Goal: Navigation & Orientation: Find specific page/section

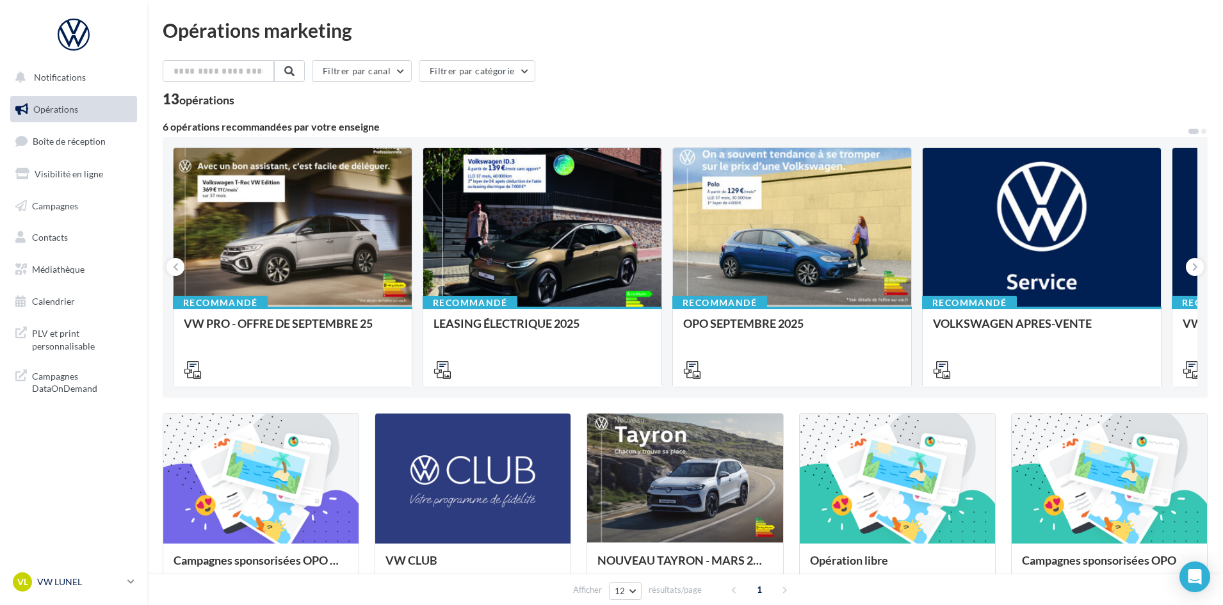
click at [100, 586] on p "VW LUNEL" at bounding box center [79, 582] width 85 height 13
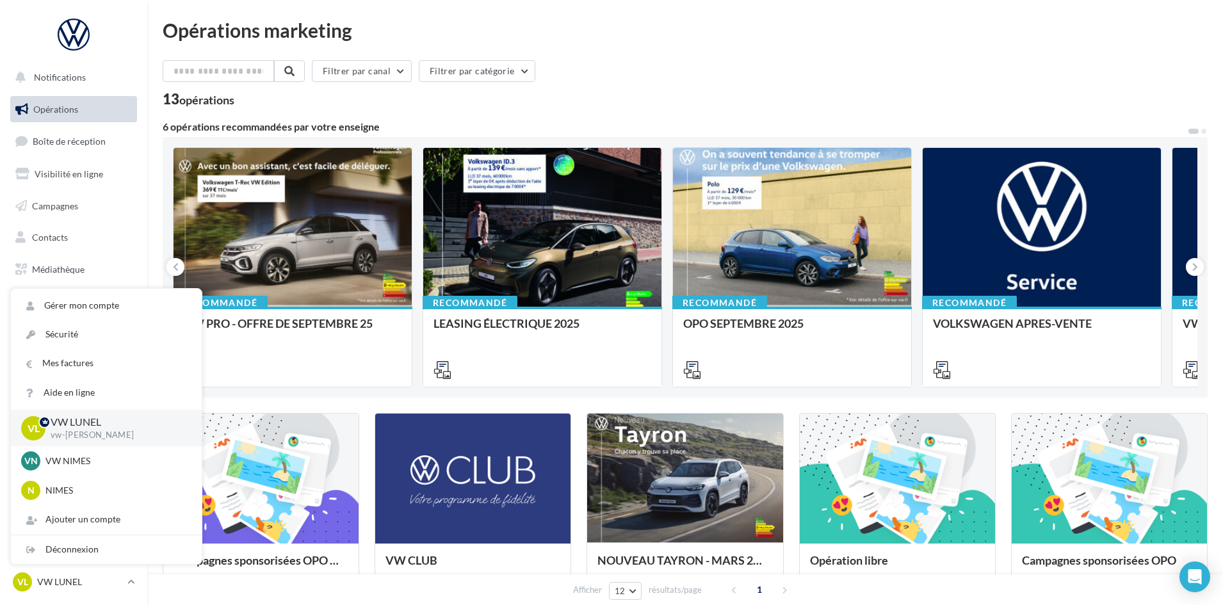
click at [658, 99] on div "13 opérations" at bounding box center [685, 100] width 1045 height 17
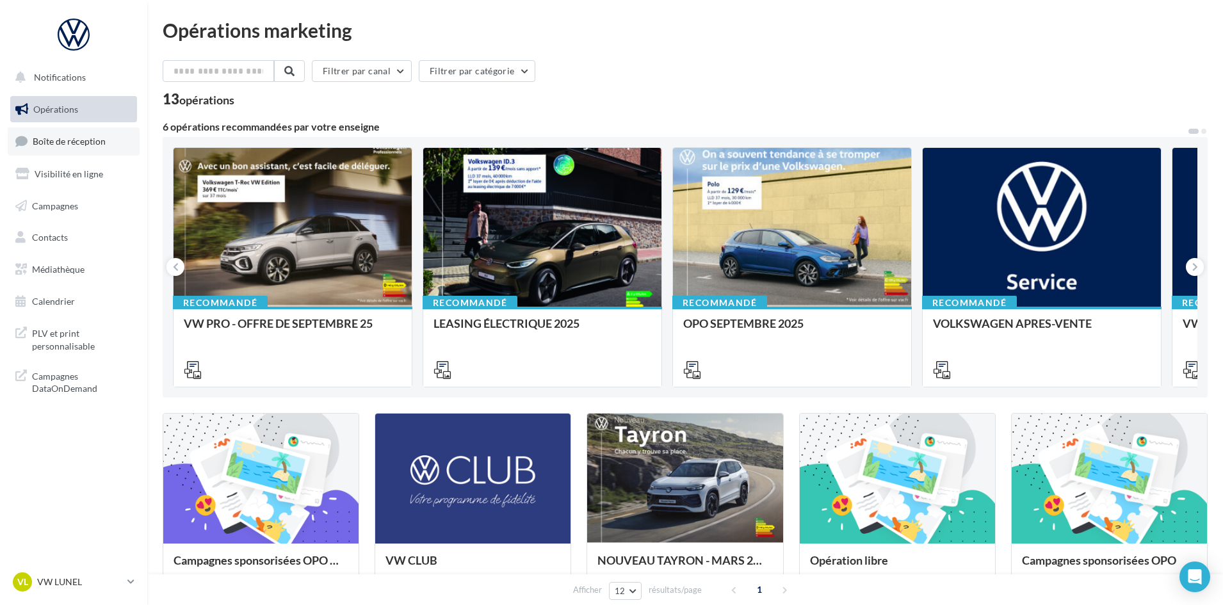
click at [96, 145] on span "Boîte de réception" at bounding box center [69, 141] width 73 height 11
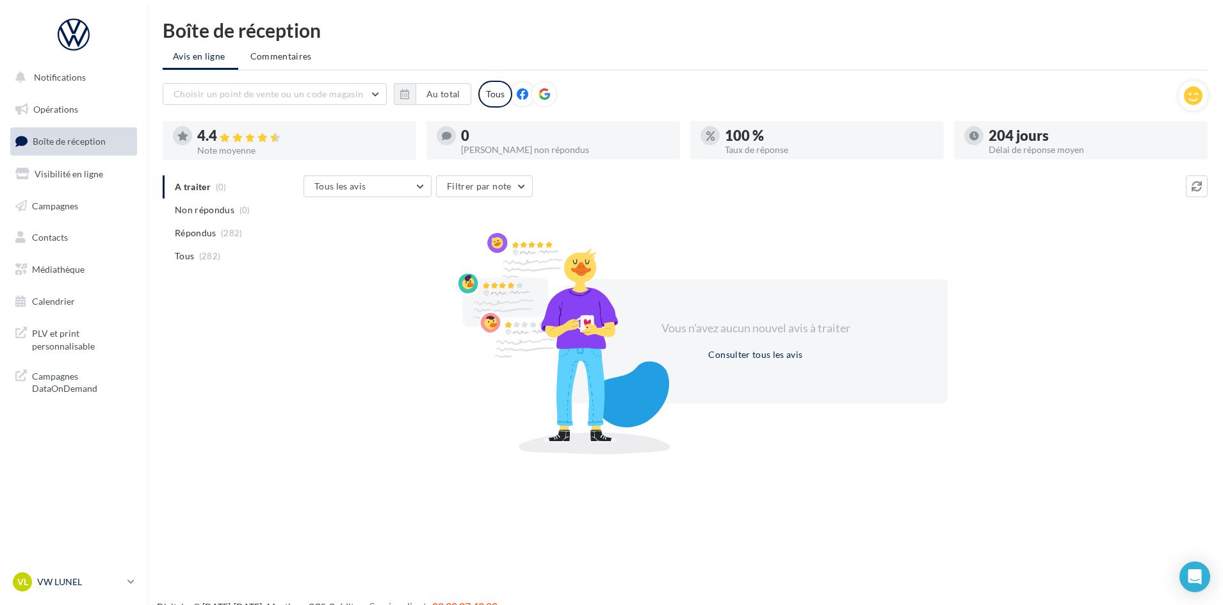
click at [118, 577] on p "VW LUNEL" at bounding box center [79, 582] width 85 height 13
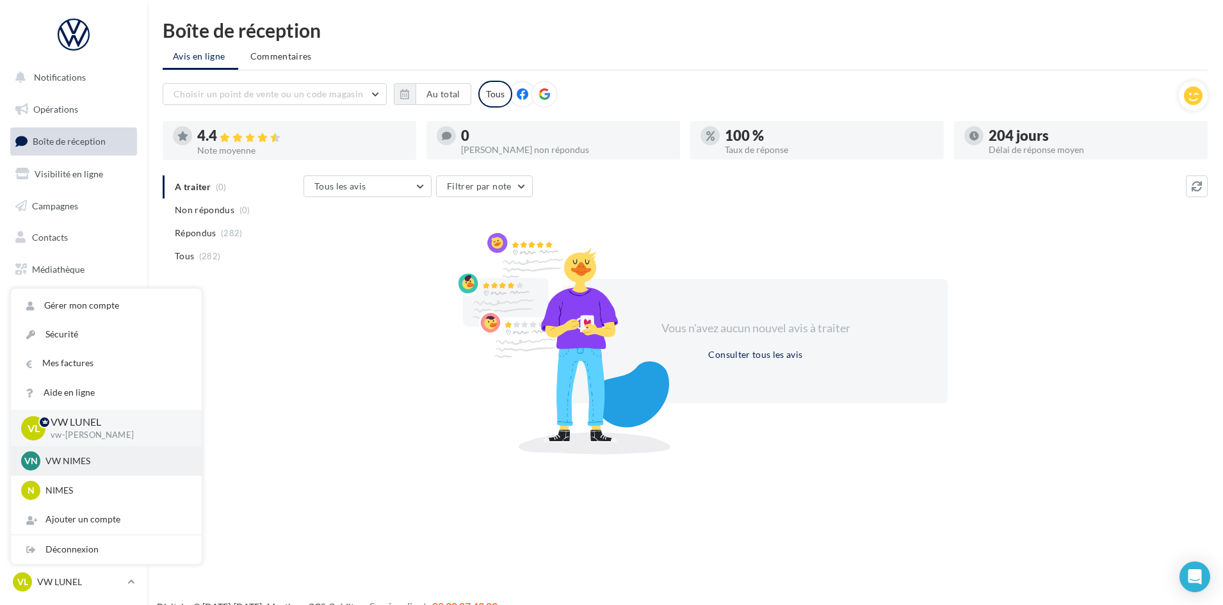
click at [79, 448] on div "VN VW NIMES vw-nim-eli" at bounding box center [106, 460] width 191 height 29
click at [61, 457] on p "VW NIMES" at bounding box center [115, 461] width 141 height 13
